Goal: Task Accomplishment & Management: Manage account settings

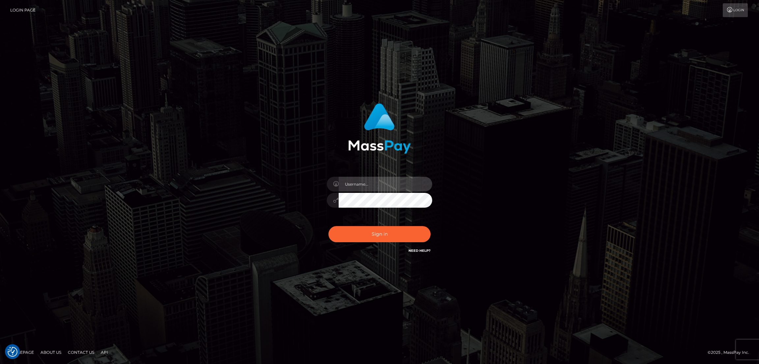
type input "by.es2"
click at [383, 237] on button "Sign in" at bounding box center [380, 234] width 102 height 16
type input "by.es2"
click at [364, 232] on button "Sign in" at bounding box center [380, 234] width 102 height 16
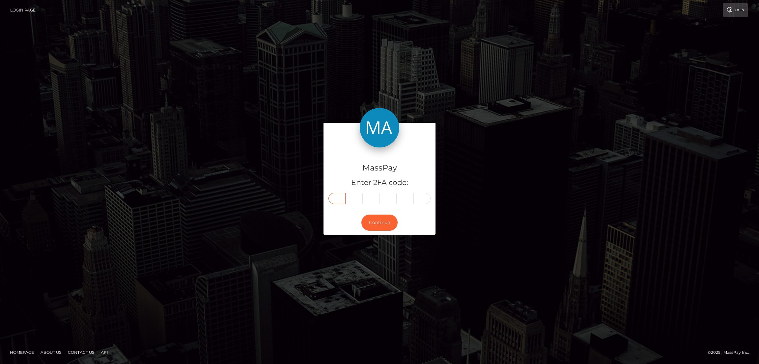
click at [335, 197] on input "text" at bounding box center [337, 198] width 17 height 11
paste input "3"
type input "3"
type input "9"
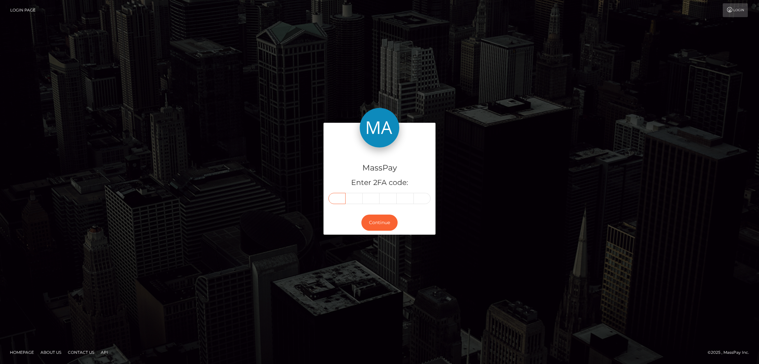
type input "9"
type input "5"
type input "3"
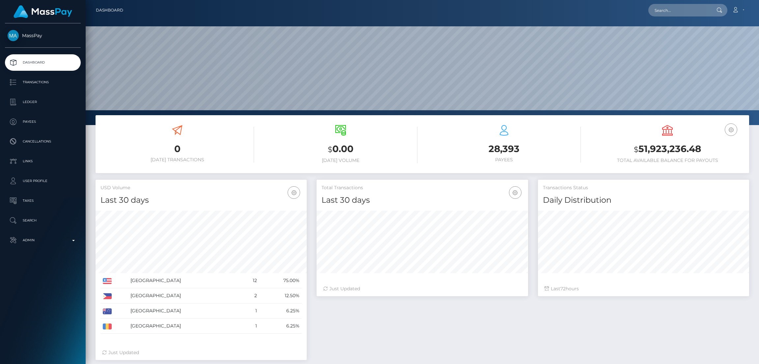
scroll to position [117, 211]
click at [678, 2] on nav "Dashboard Loading... Loading... Account Edit Profile" at bounding box center [422, 10] width 673 height 20
click at [677, 7] on input "text" at bounding box center [679, 10] width 62 height 13
paste input "briannaherman222@gmail.com"
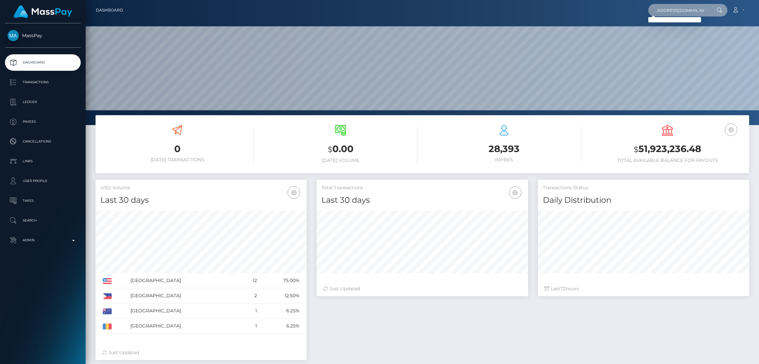
type input "briannaherman222@gmail.com"
